Goal: Information Seeking & Learning: Understand process/instructions

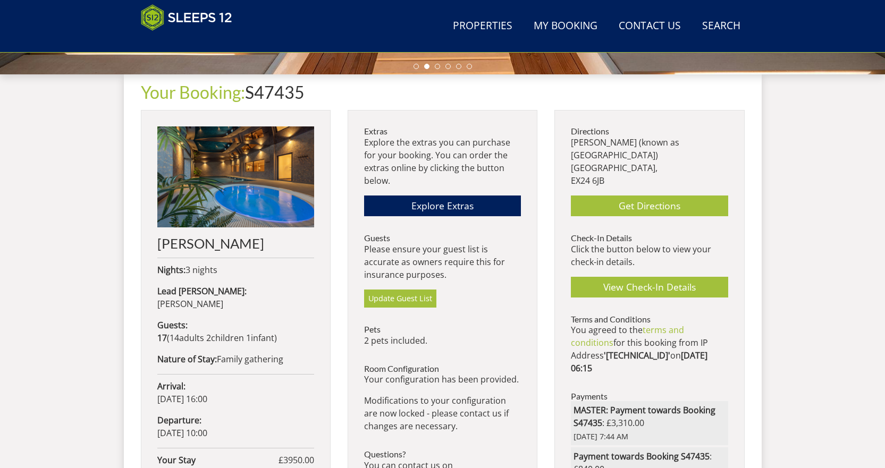
scroll to position [355, 0]
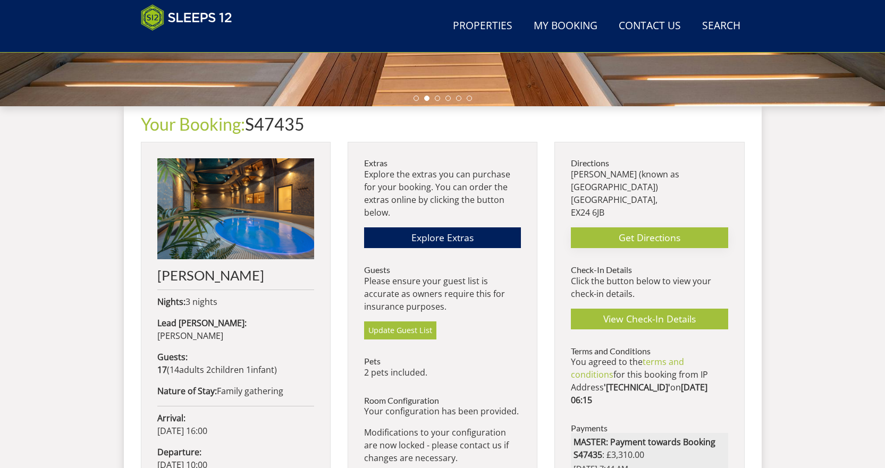
click at [640, 229] on link "Get Directions" at bounding box center [649, 238] width 157 height 21
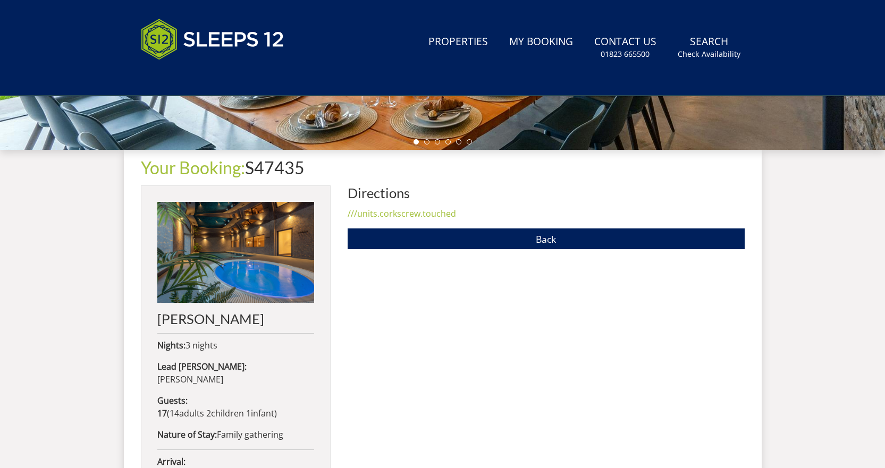
click at [378, 214] on link "///units.corkscrew.touched" at bounding box center [402, 214] width 108 height 12
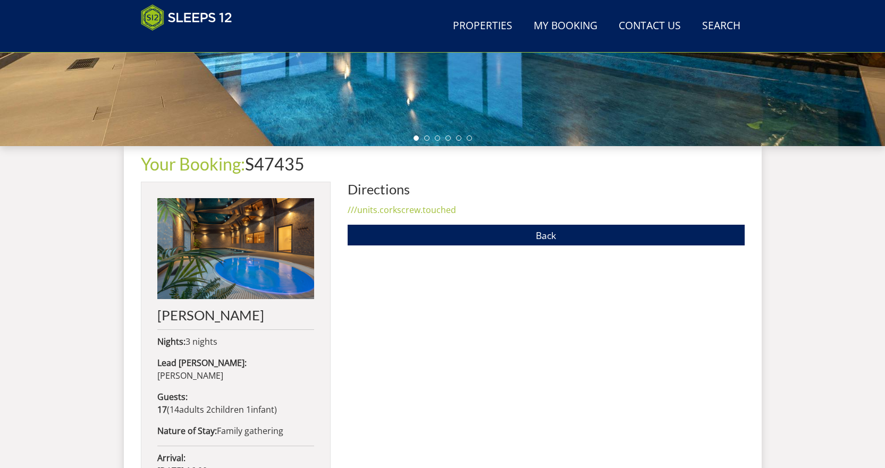
scroll to position [311, 0]
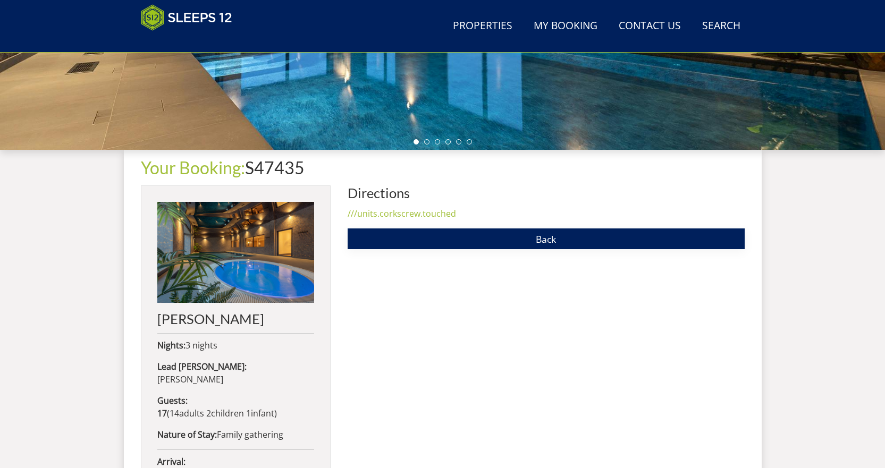
click at [545, 238] on link "Back" at bounding box center [546, 239] width 397 height 21
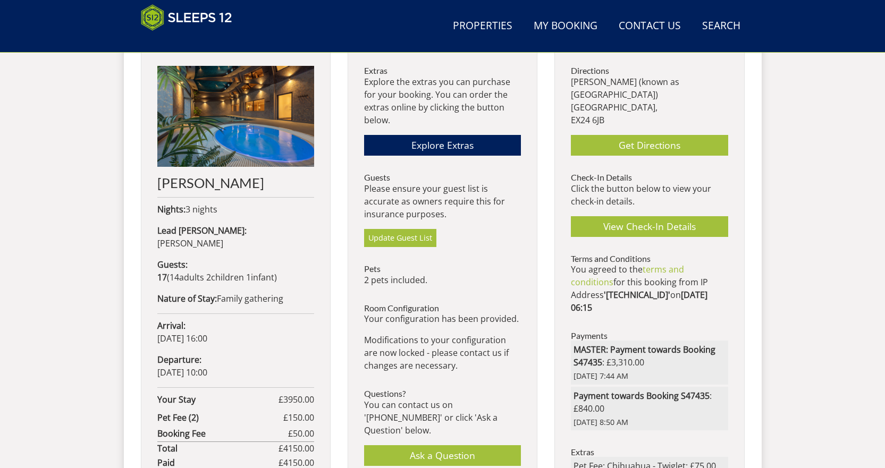
scroll to position [450, 0]
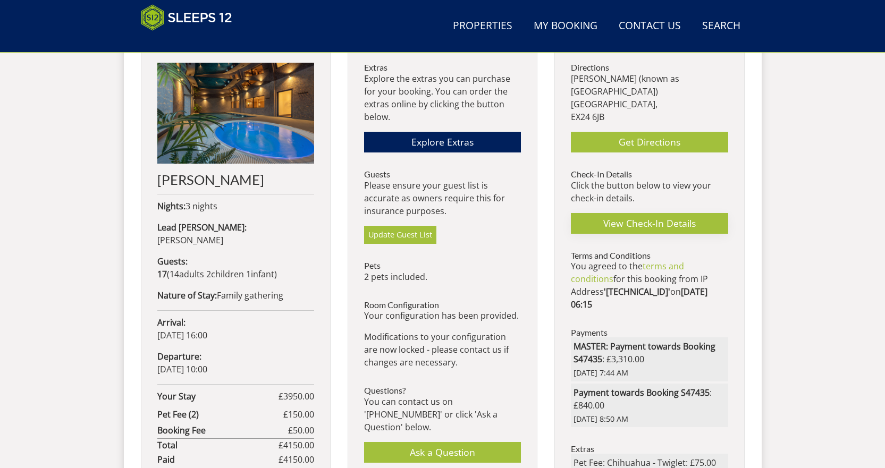
click at [644, 213] on link "View Check-In Details" at bounding box center [649, 223] width 157 height 21
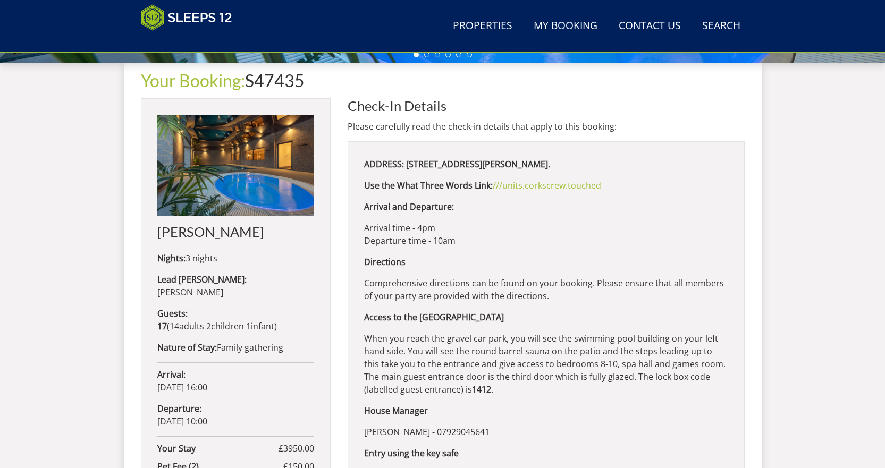
scroll to position [418, 0]
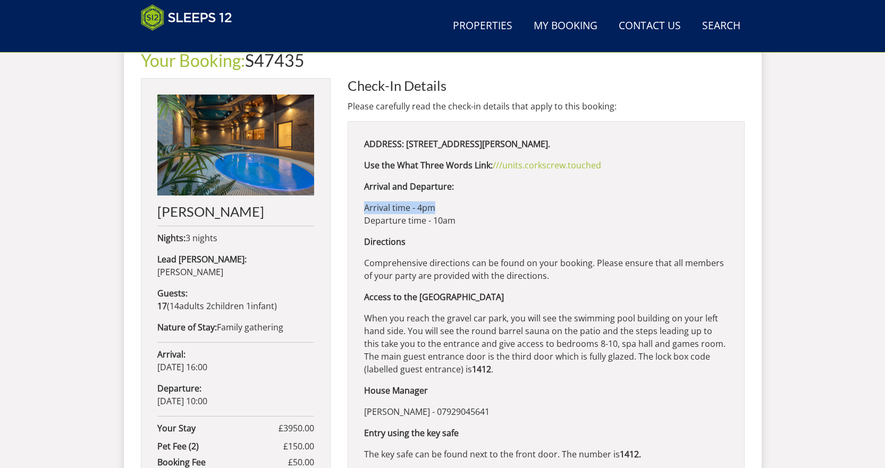
click at [515, 214] on div "ADDRESS: [STREET_ADDRESS][PERSON_NAME]. Use the What Three Words Link:​ ///unit…" at bounding box center [546, 413] width 397 height 584
